Goal: Task Accomplishment & Management: Manage account settings

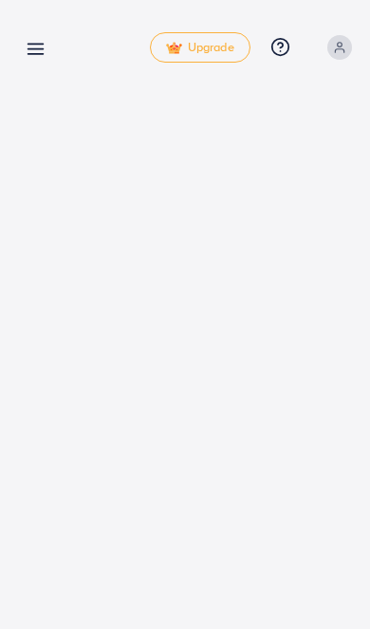
click at [30, 48] on icon at bounding box center [36, 49] width 20 height 20
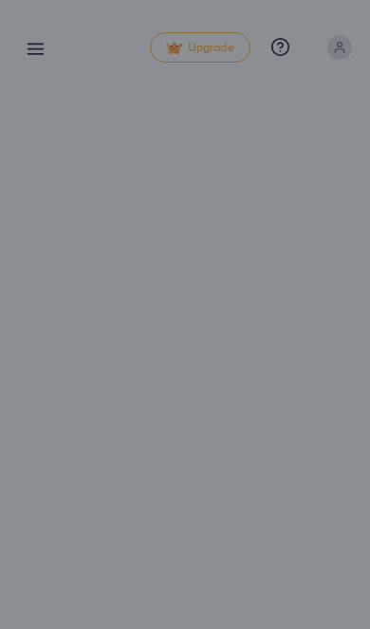
click at [332, 453] on div at bounding box center [185, 377] width 370 height 755
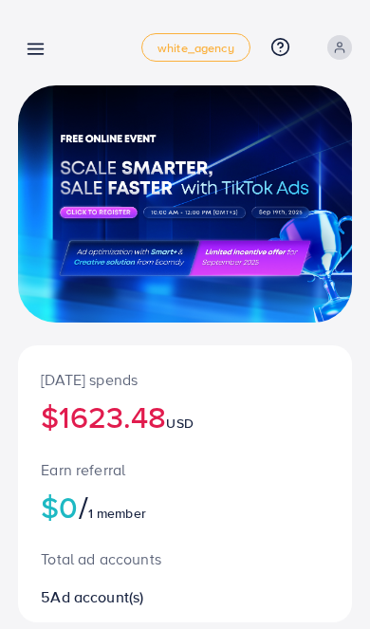
click at [39, 42] on icon at bounding box center [36, 49] width 20 height 20
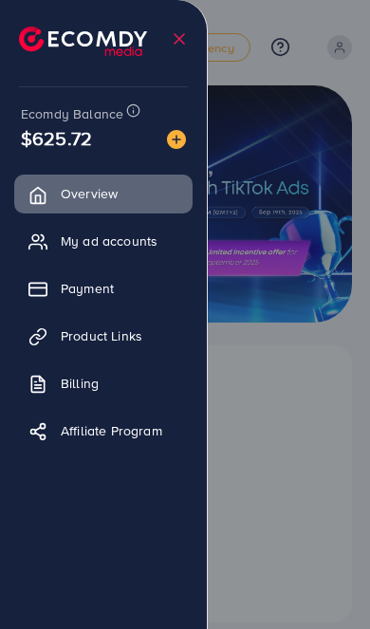
click at [63, 383] on link "Billing" at bounding box center [103, 383] width 178 height 38
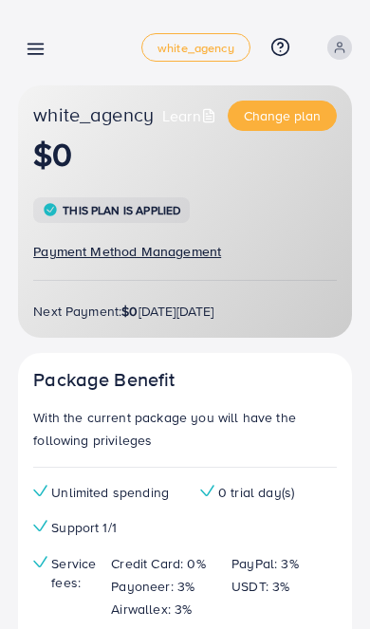
click at [28, 28] on div "Billing detail white_agency Help Center Contact Support Plans and Pricing Term …" at bounding box center [185, 47] width 334 height 53
click at [34, 41] on icon at bounding box center [36, 49] width 20 height 20
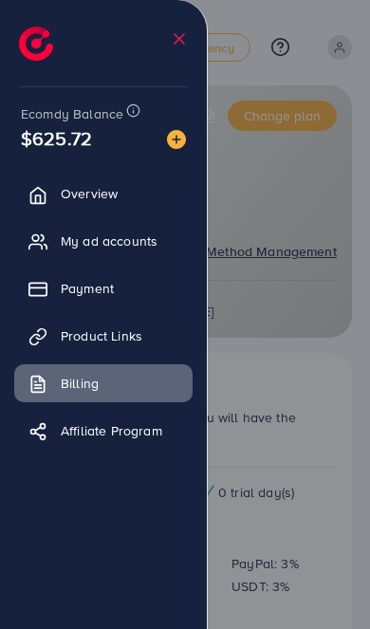
click at [69, 291] on span "Payment" at bounding box center [87, 288] width 53 height 19
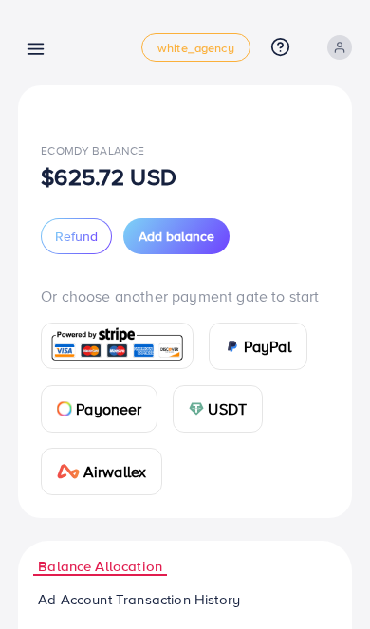
click at [157, 236] on span "Add balance" at bounding box center [177, 236] width 76 height 19
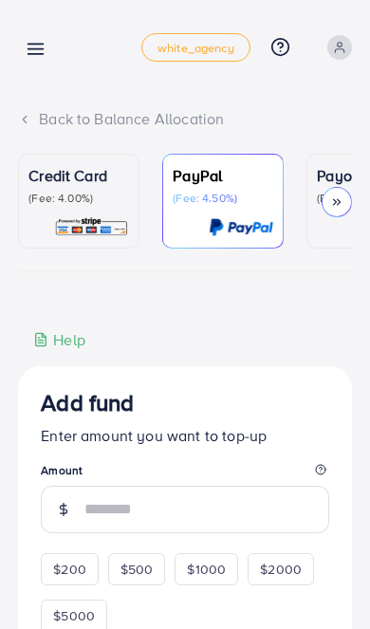
click at [62, 193] on p "(Fee: 4.00%)" at bounding box center [78, 198] width 101 height 15
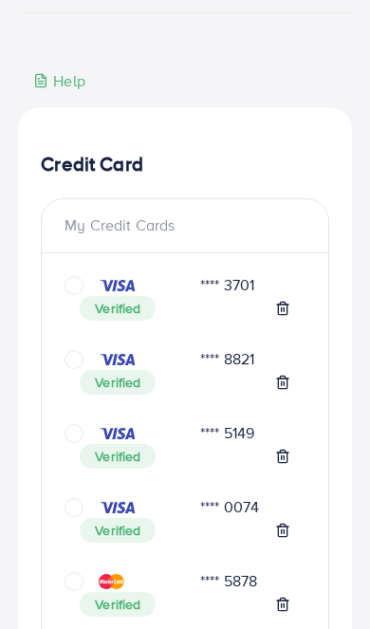
click at [76, 362] on icon "circle" at bounding box center [74, 359] width 19 height 19
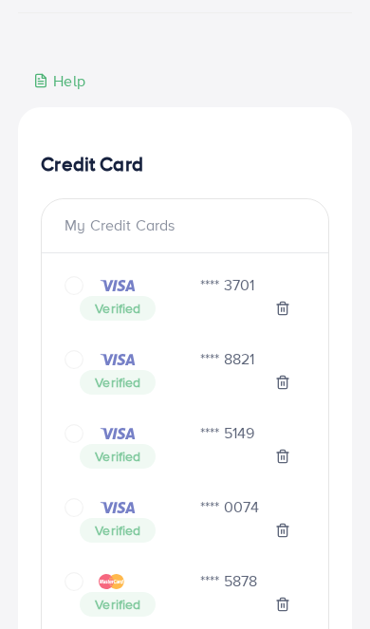
scroll to position [260, 0]
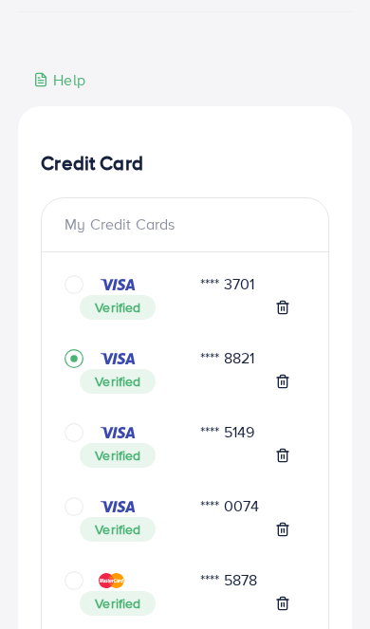
click at [75, 364] on icon "record circle" at bounding box center [74, 358] width 19 height 19
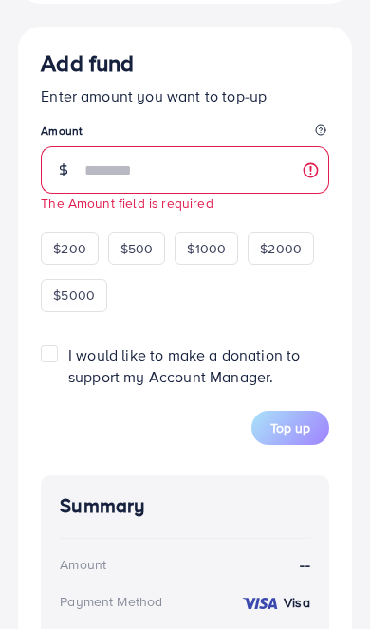
scroll to position [2863, 0]
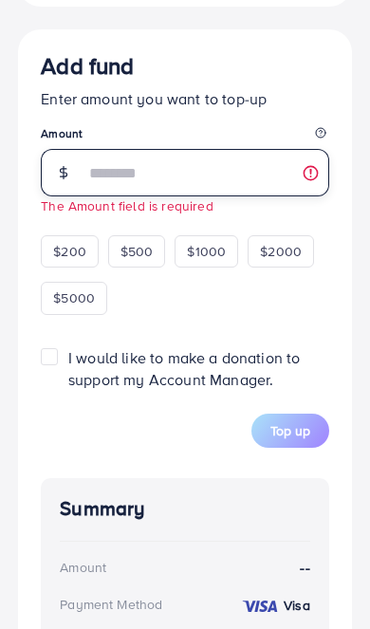
click at [91, 187] on input "number" at bounding box center [206, 172] width 245 height 47
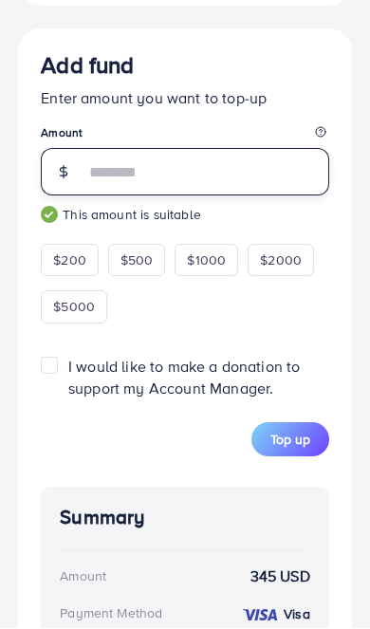
type input "***"
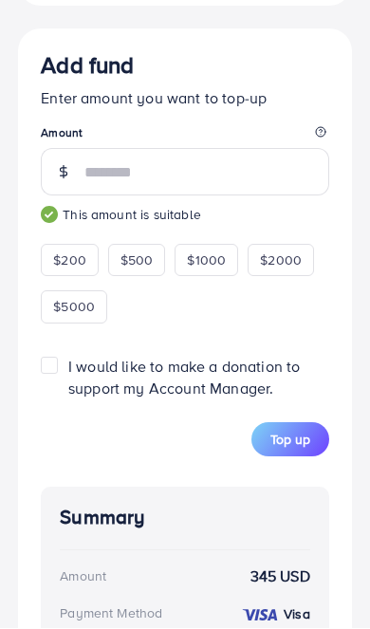
click at [314, 454] on button "Top up" at bounding box center [291, 440] width 78 height 34
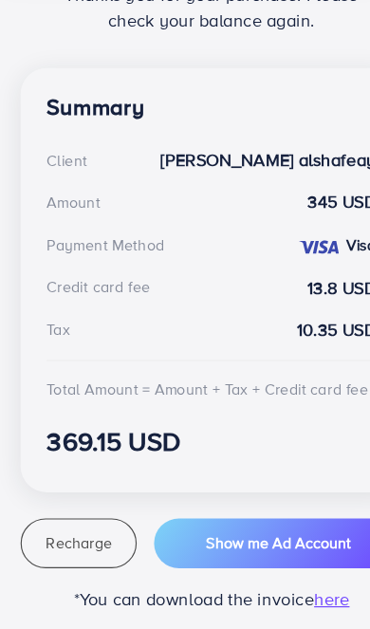
scroll to position [378, 0]
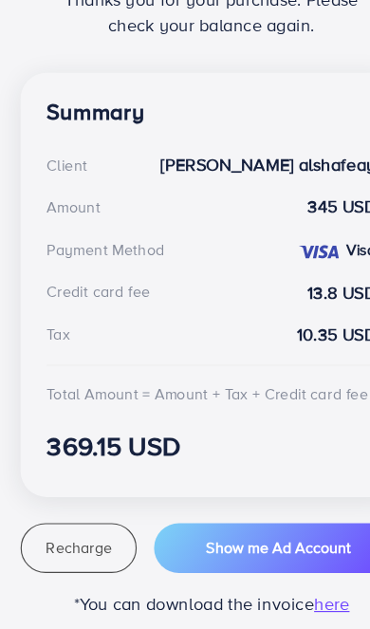
click at [60, 549] on span "Recharge" at bounding box center [69, 558] width 58 height 19
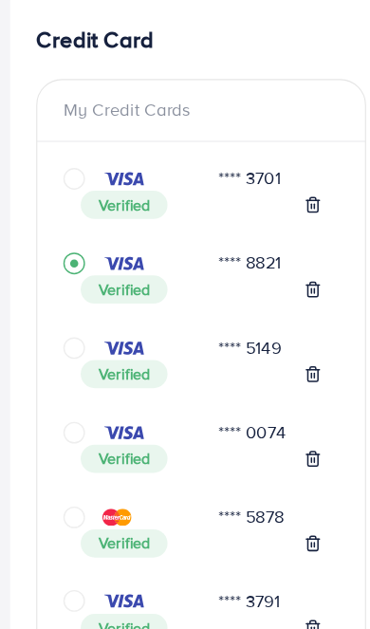
click at [65, 306] on icon "circle" at bounding box center [74, 315] width 19 height 19
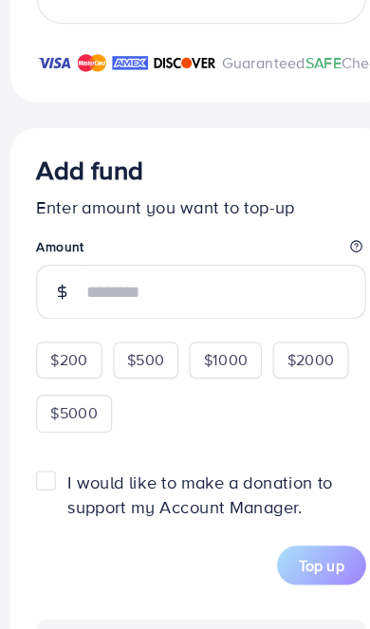
scroll to position [2770, 0]
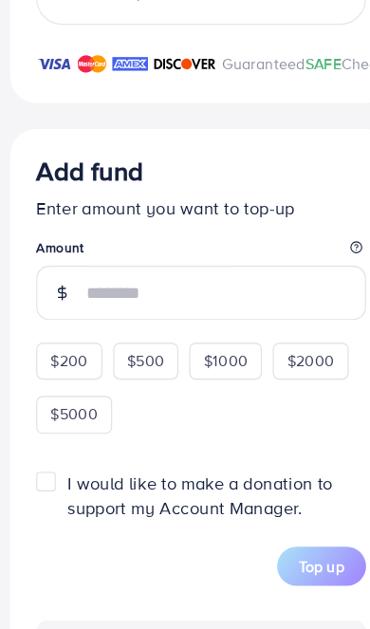
click at [99, 284] on input "number" at bounding box center [206, 266] width 245 height 47
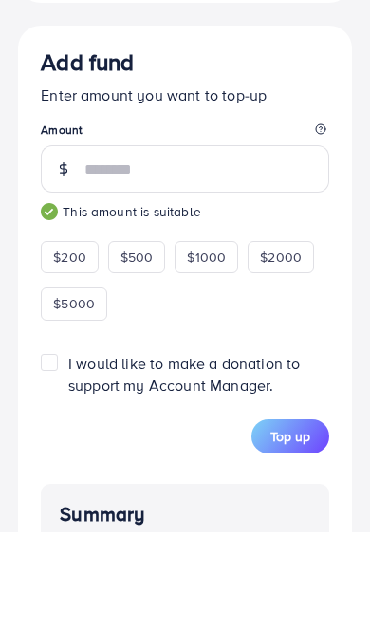
type input "***"
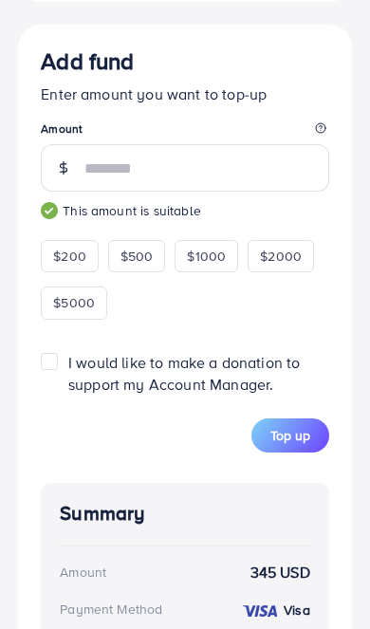
click at [308, 445] on span "Top up" at bounding box center [290, 435] width 40 height 19
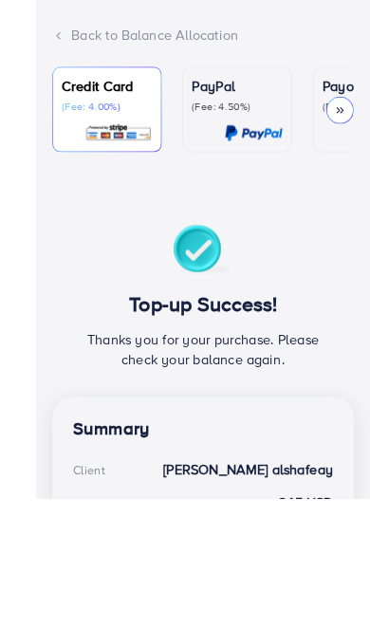
scroll to position [300, 0]
